Goal: Information Seeking & Learning: Compare options

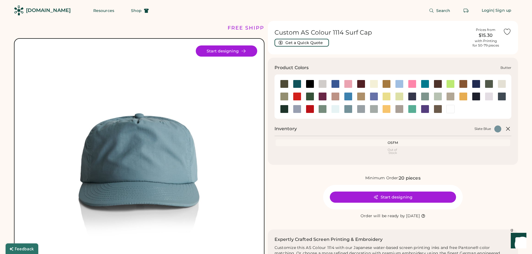
click at [375, 88] on div at bounding box center [374, 84] width 8 height 8
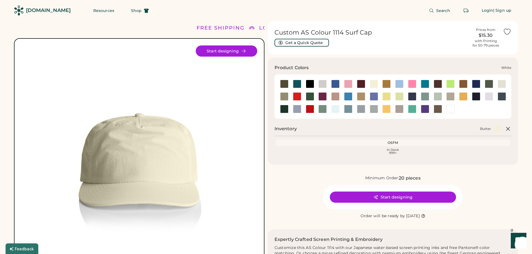
click at [453, 106] on div at bounding box center [450, 109] width 8 height 8
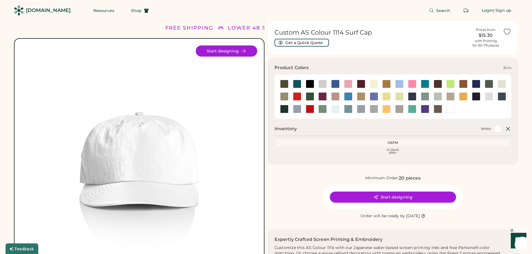
click at [502, 84] on div at bounding box center [502, 84] width 8 height 8
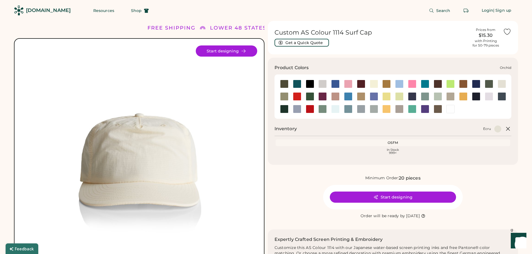
click at [492, 94] on div at bounding box center [489, 96] width 8 height 8
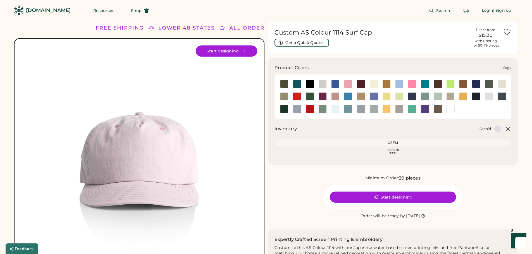
click at [322, 112] on div at bounding box center [322, 109] width 8 height 8
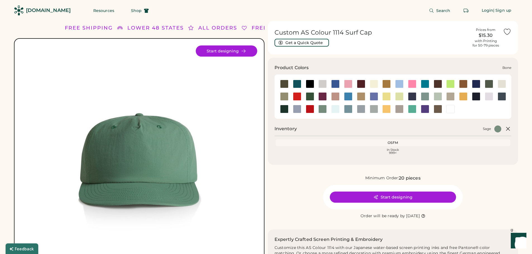
click at [322, 85] on div at bounding box center [322, 84] width 8 height 8
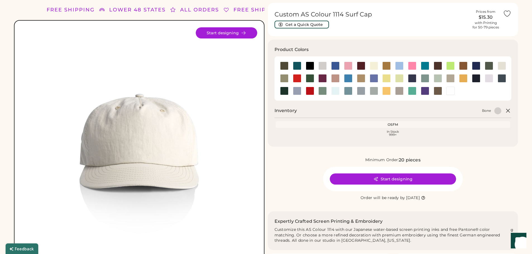
scroll to position [28, 0]
